Goal: Transaction & Acquisition: Purchase product/service

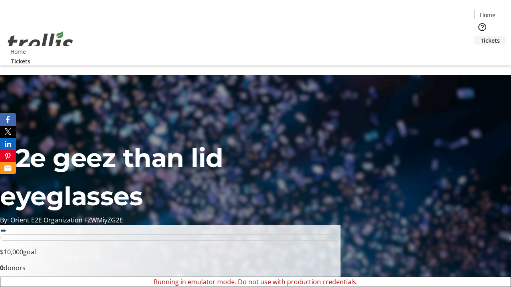
click at [481, 36] on span "Tickets" at bounding box center [490, 40] width 19 height 8
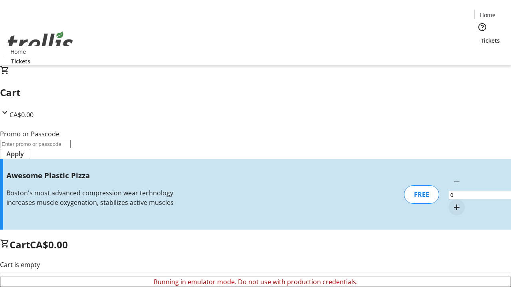
click at [452, 203] on mat-icon "Increment by one" at bounding box center [457, 208] width 10 height 10
type input "1"
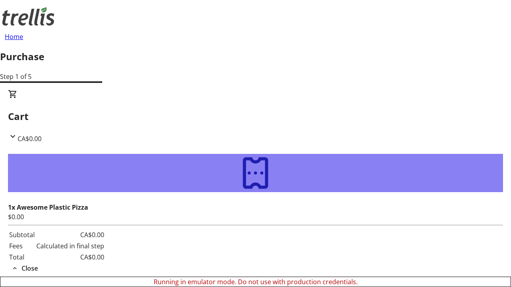
type input "[PERSON_NAME][EMAIL_ADDRESS][DOMAIN_NAME]"
type input "[PERSON_NAME]"
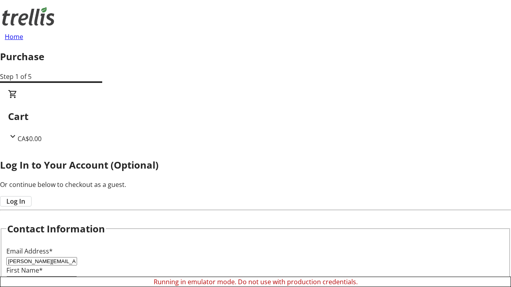
type input "[PERSON_NAME]"
